Goal: Find specific page/section: Find specific page/section

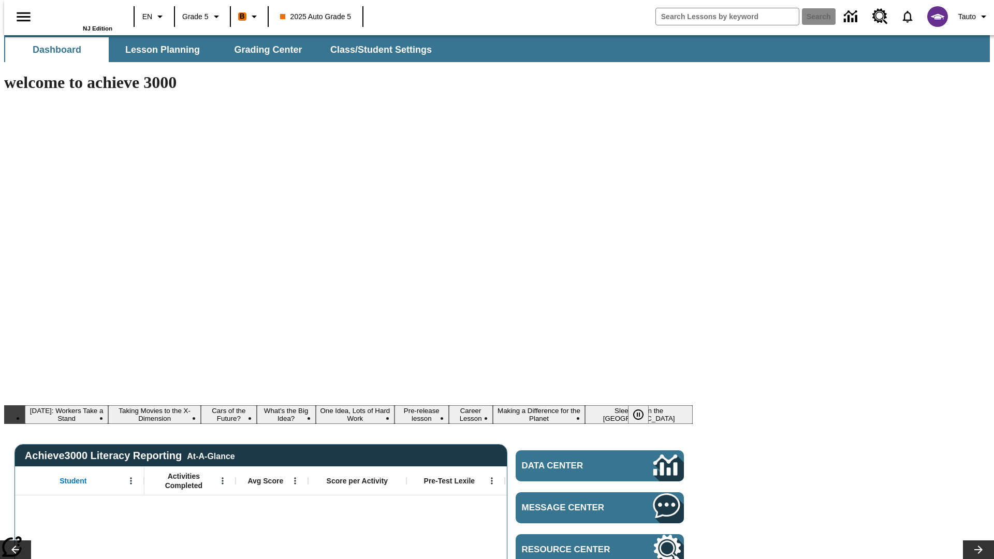
type input "-1"
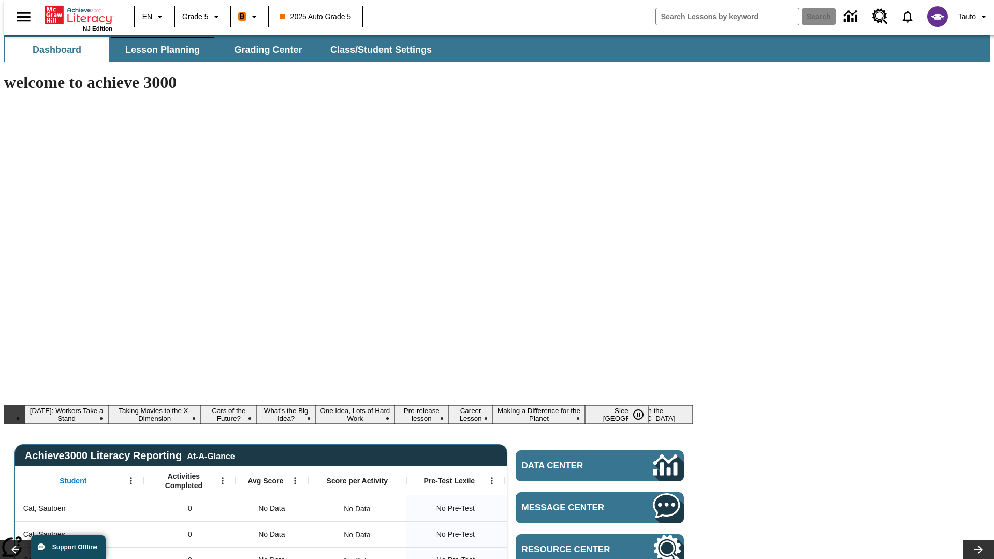
click at [158, 50] on span "Lesson Planning" at bounding box center [162, 50] width 75 height 12
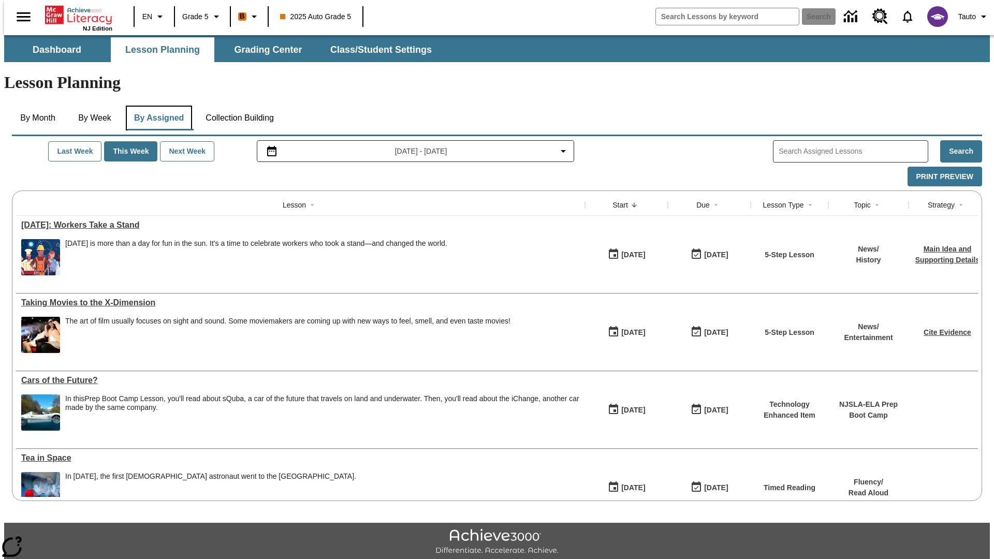
click at [156, 106] on button "By Assigned" at bounding box center [159, 118] width 66 height 25
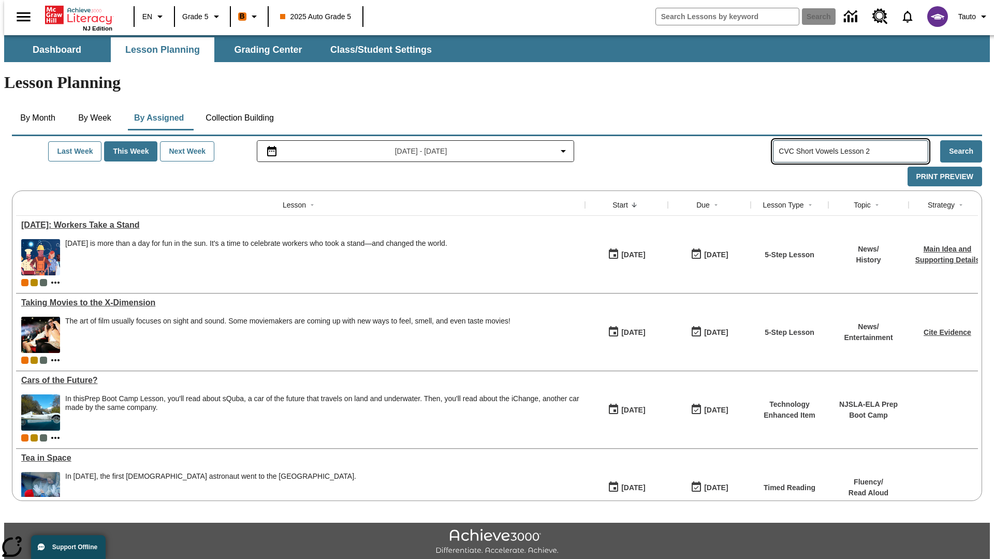
type input "CVC Short Vowels Lesson 2"
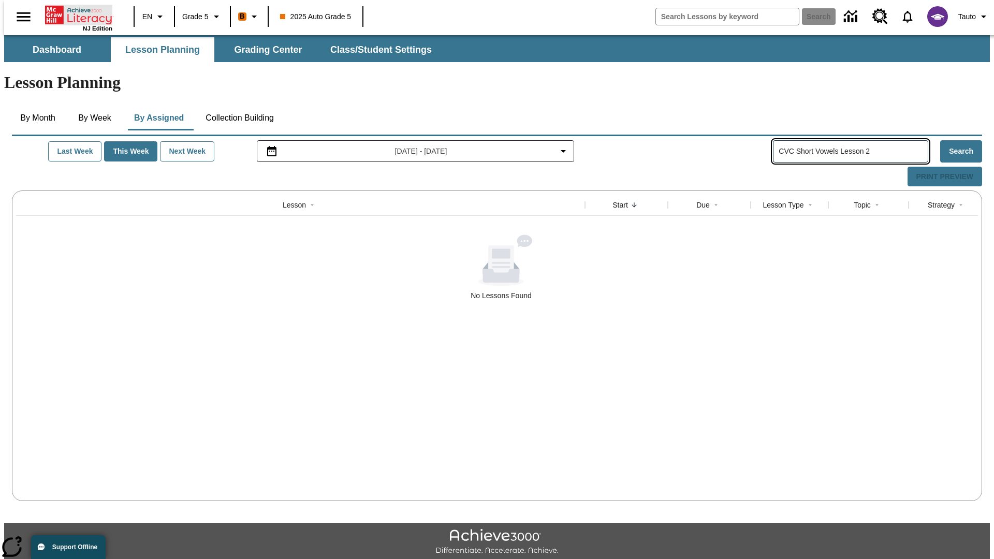
click at [75, 14] on icon "Home" at bounding box center [79, 15] width 69 height 21
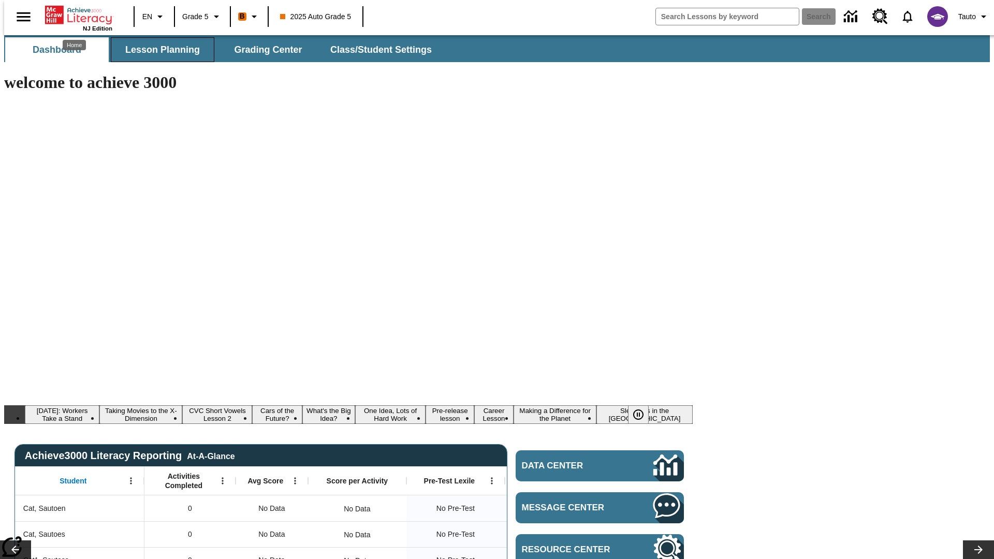
click at [158, 50] on span "Lesson Planning" at bounding box center [162, 50] width 75 height 12
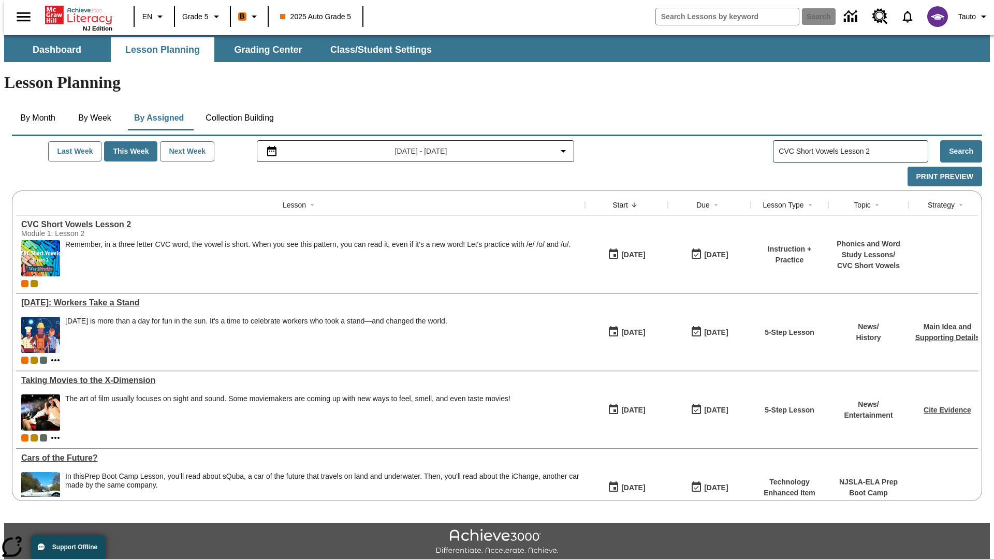
type input "CVC Short Vowels Lesson 2"
